Goal: Navigation & Orientation: Understand site structure

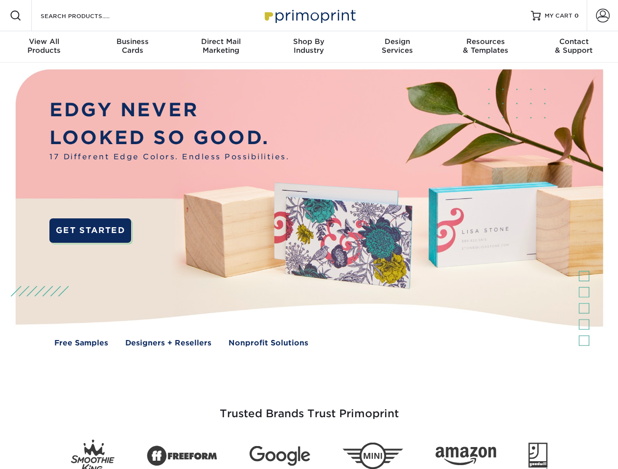
click at [309, 235] on img at bounding box center [308, 216] width 611 height 306
click at [16, 16] on span at bounding box center [16, 16] width 12 height 12
click at [602, 16] on span at bounding box center [603, 16] width 14 height 14
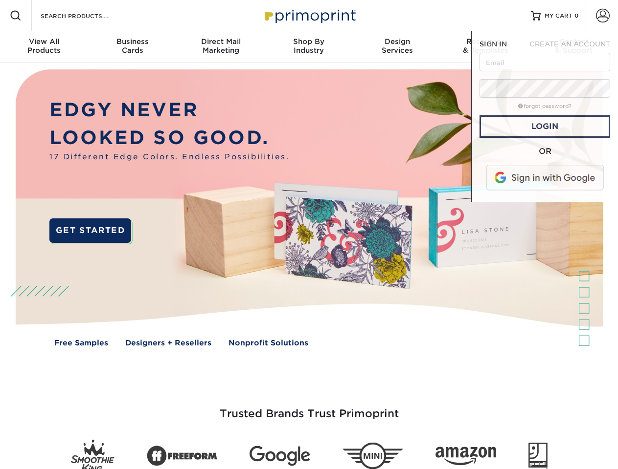
click at [44, 47] on div "View All Products" at bounding box center [44, 46] width 88 height 18
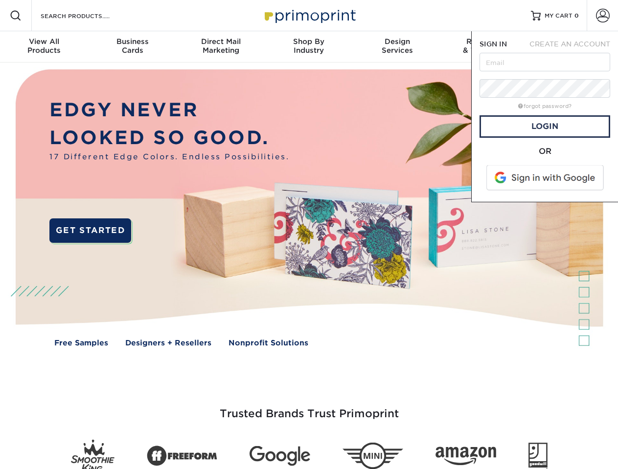
click at [132, 47] on div "Business Cards" at bounding box center [132, 46] width 88 height 18
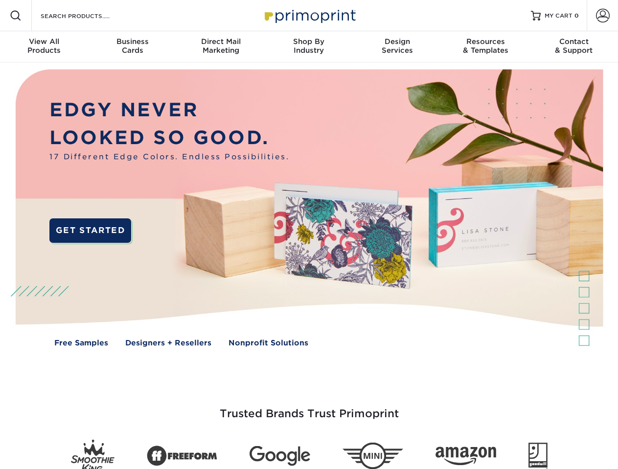
click at [221, 47] on div "Direct Mail Marketing" at bounding box center [221, 46] width 88 height 18
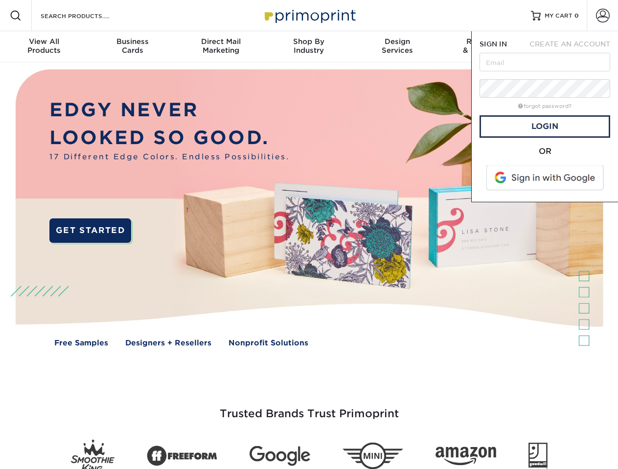
click at [309, 47] on div "Shop By Industry" at bounding box center [309, 46] width 88 height 18
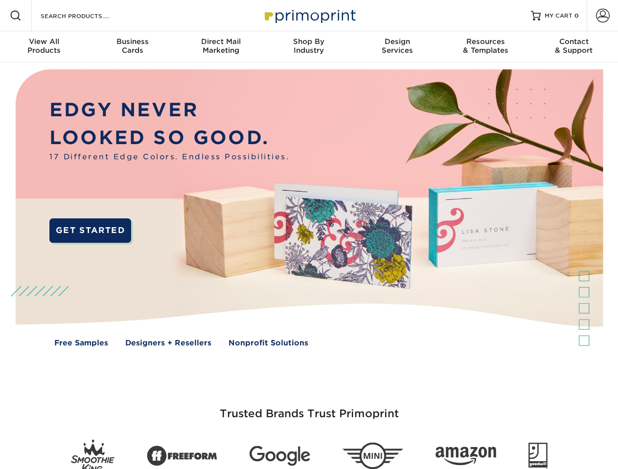
click at [397, 47] on div "Design Services" at bounding box center [397, 46] width 88 height 18
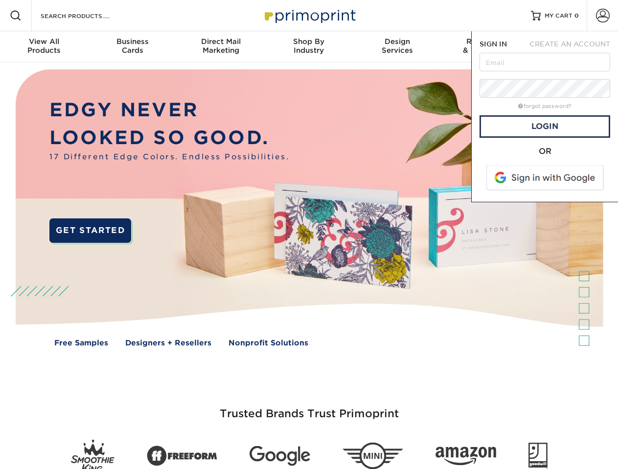
click at [485, 47] on span "SIGN IN" at bounding box center [492, 44] width 27 height 8
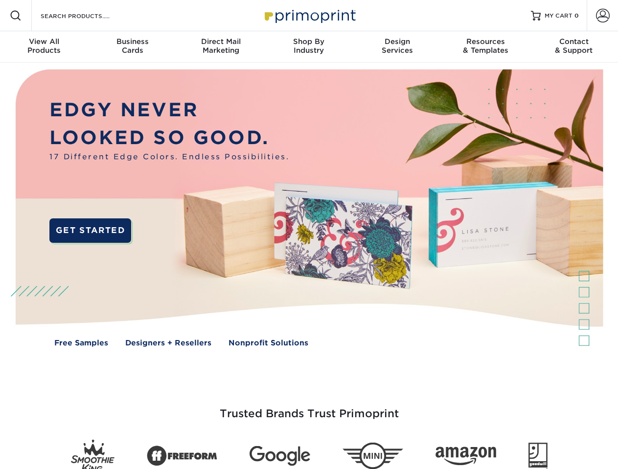
click at [574, 47] on div "Contact & Support" at bounding box center [574, 46] width 88 height 18
